Goal: Information Seeking & Learning: Get advice/opinions

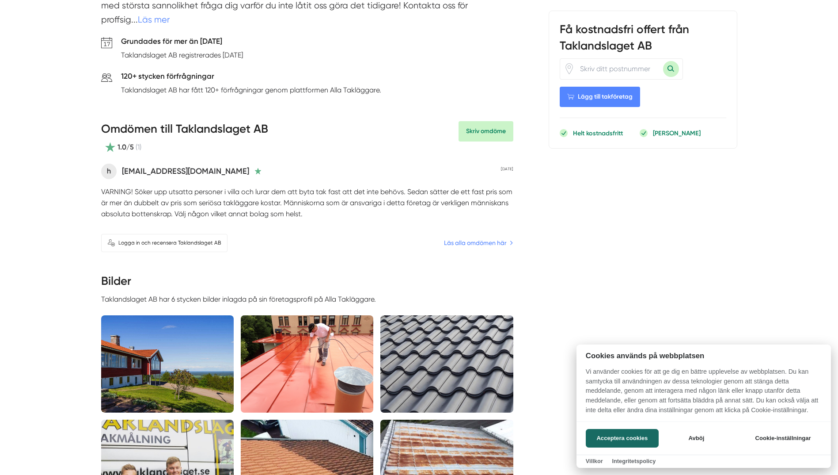
scroll to position [398, 0]
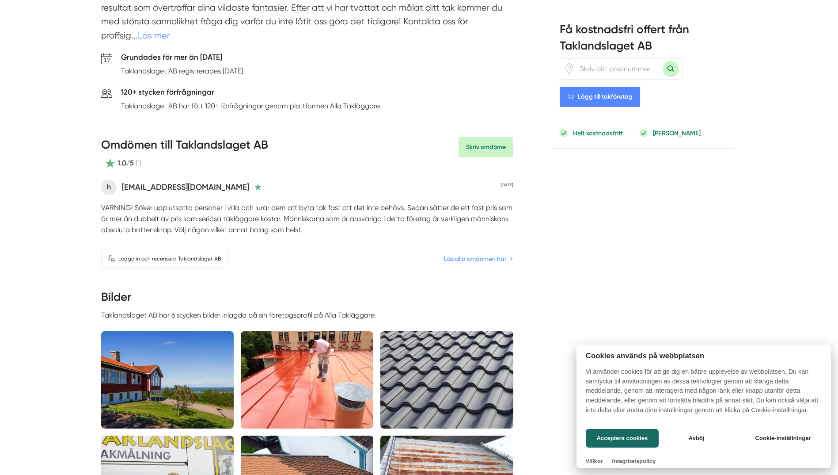
click at [488, 245] on div at bounding box center [419, 237] width 838 height 475
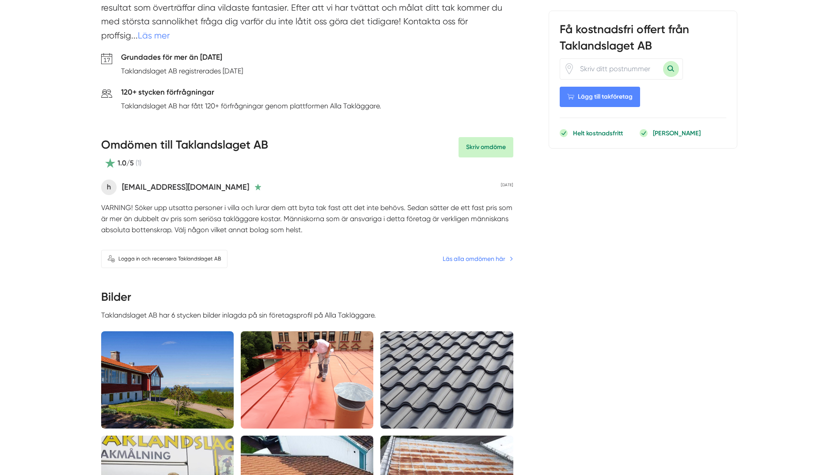
click at [487, 254] on link "Läs alla omdömen här" at bounding box center [478, 259] width 71 height 10
